Goal: Transaction & Acquisition: Obtain resource

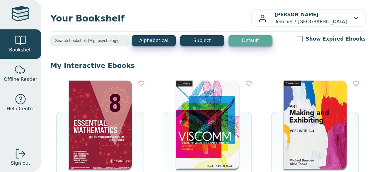
click at [97, 99] on img at bounding box center [100, 124] width 63 height 88
click at [97, 114] on img at bounding box center [100, 124] width 63 height 88
click at [26, 79] on span "Offline Reader" at bounding box center [20, 79] width 33 height 7
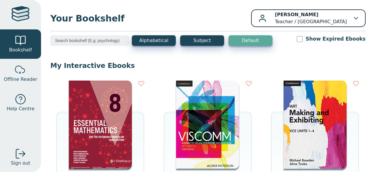
click at [351, 20] on div "Qiong BAO Teacher / Lilydale High School" at bounding box center [308, 18] width 99 height 14
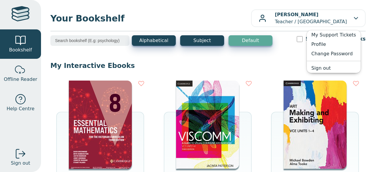
click at [126, 133] on img at bounding box center [100, 124] width 63 height 88
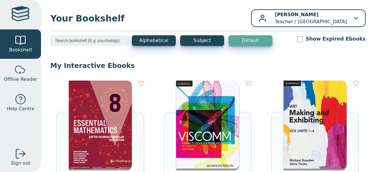
click at [340, 20] on p "Qiong BAO Teacher / Lilydale High School" at bounding box center [311, 18] width 72 height 14
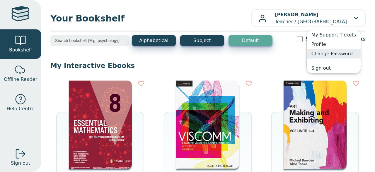
click at [327, 54] on link "Change Password" at bounding box center [334, 53] width 54 height 9
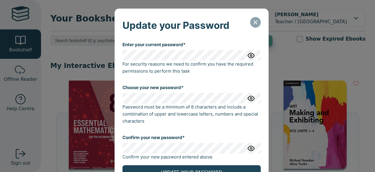
click at [255, 21] on icon "Close" at bounding box center [255, 22] width 7 height 7
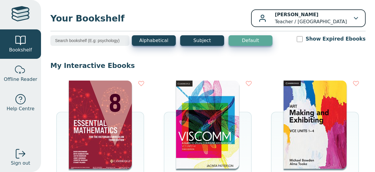
click at [322, 21] on p "Qiong BAO Teacher / Lilydale High School" at bounding box center [311, 18] width 72 height 14
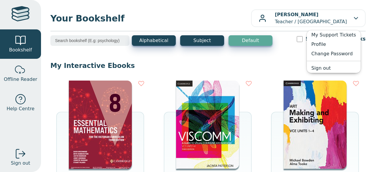
click at [155, 68] on p "My Interactive Ebooks" at bounding box center [208, 65] width 316 height 9
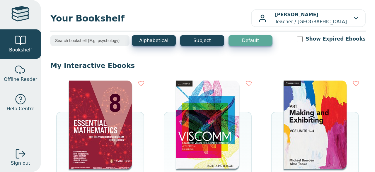
click at [107, 121] on img at bounding box center [100, 124] width 63 height 88
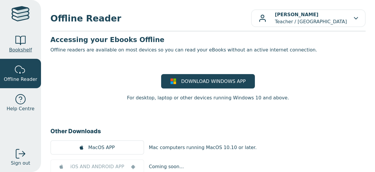
click at [25, 47] on span "Bookshelf" at bounding box center [20, 49] width 23 height 7
click at [21, 41] on div at bounding box center [21, 41] width 12 height 12
click at [22, 12] on div at bounding box center [20, 14] width 18 height 17
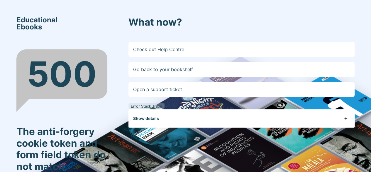
click at [347, 118] on button "Show details" at bounding box center [243, 118] width 221 height 18
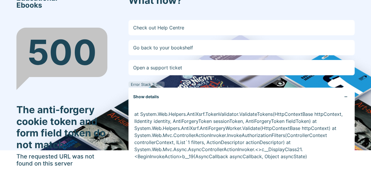
scroll to position [50, 0]
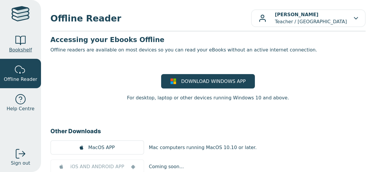
click at [21, 45] on div at bounding box center [21, 41] width 12 height 12
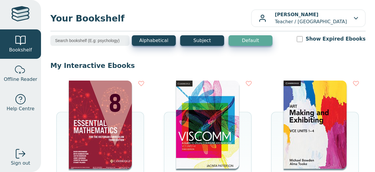
click at [102, 127] on img at bounding box center [100, 124] width 63 height 88
